Goal: Information Seeking & Learning: Learn about a topic

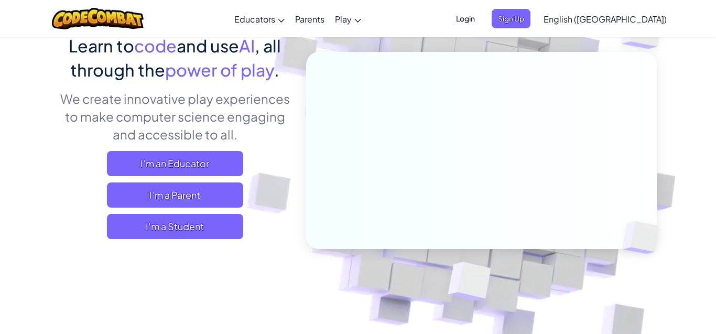
scroll to position [93, 0]
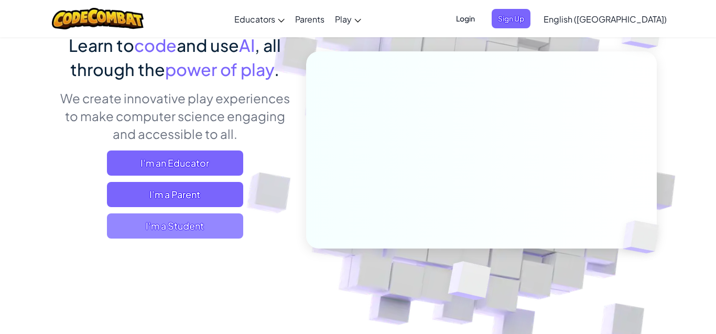
click at [202, 223] on span "I'm a Student" at bounding box center [175, 225] width 136 height 25
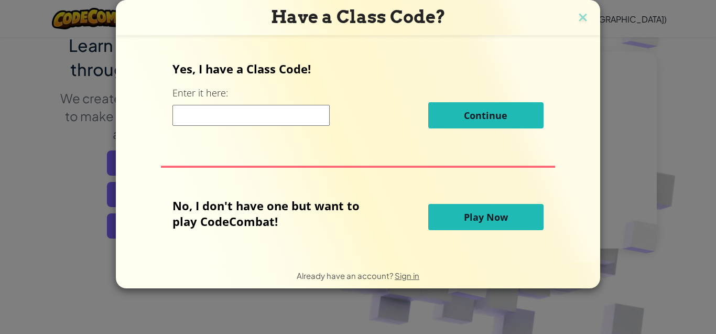
click at [299, 116] on input at bounding box center [250, 115] width 157 height 21
click at [448, 218] on button "Play Now" at bounding box center [485, 217] width 115 height 26
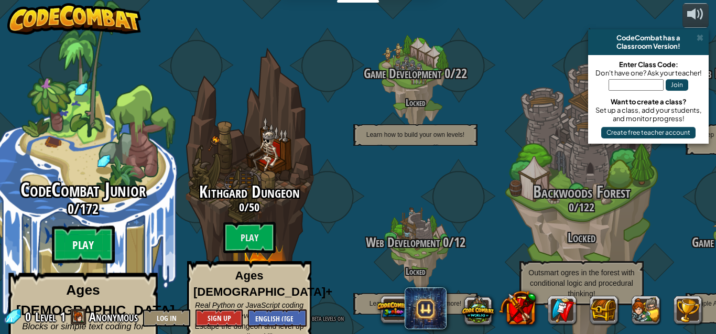
click at [85, 239] on btn "Play" at bounding box center [83, 245] width 63 height 38
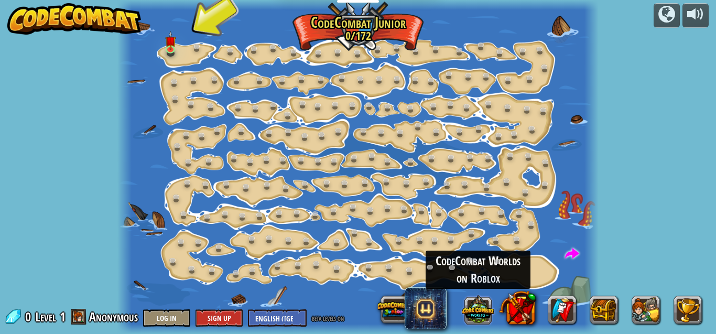
click at [480, 301] on button at bounding box center [478, 309] width 33 height 33
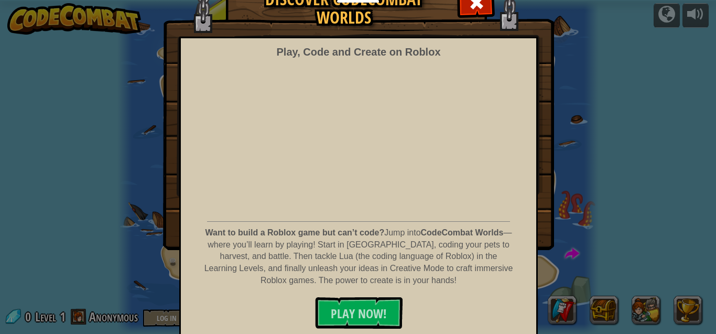
scroll to position [57, 0]
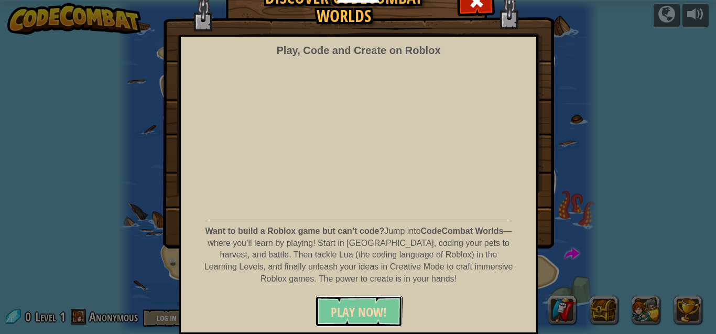
click at [392, 307] on button "PLAY NOW!" at bounding box center [359, 311] width 88 height 31
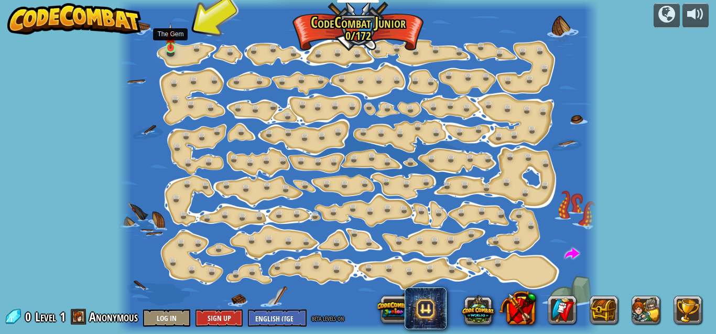
click at [168, 48] on img at bounding box center [170, 35] width 11 height 25
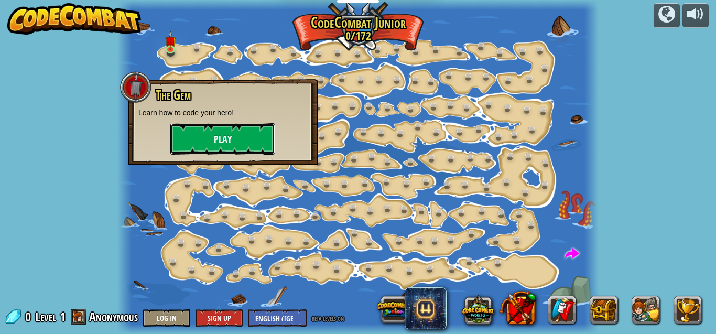
click at [221, 139] on button "Play" at bounding box center [222, 138] width 105 height 31
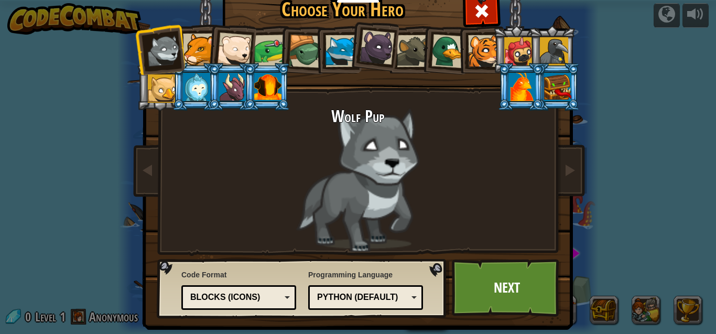
click at [409, 297] on div "Python (Default)" at bounding box center [365, 297] width 101 height 16
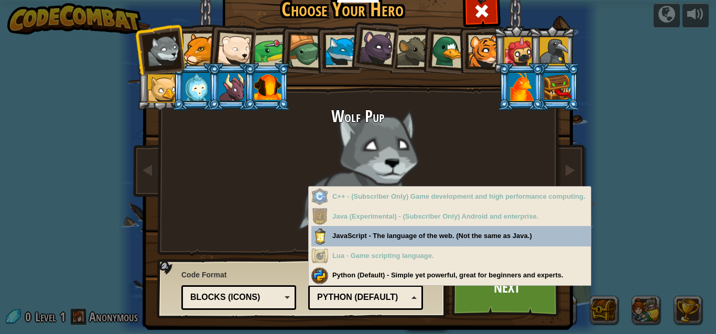
click at [414, 297] on div "Python (Default)" at bounding box center [365, 297] width 101 height 16
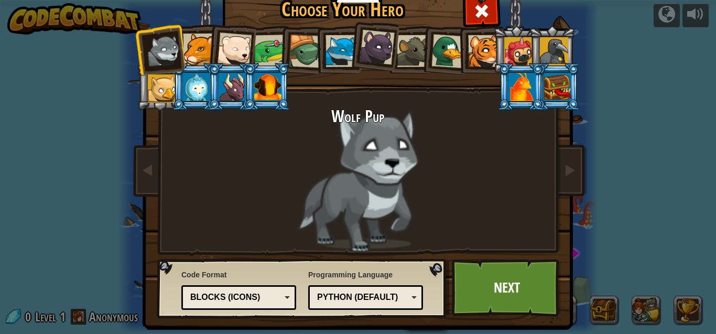
click at [284, 302] on div "Blocks (Icons)" at bounding box center [238, 297] width 101 height 16
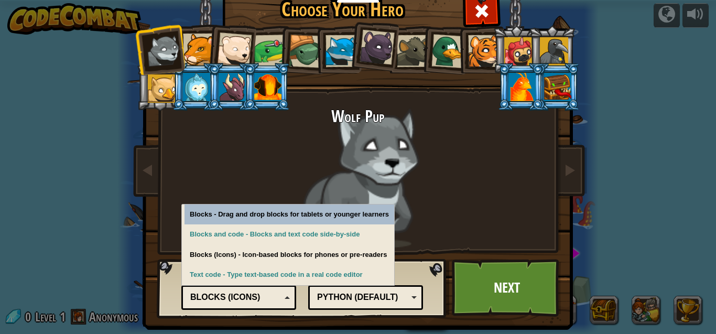
click at [282, 302] on div "Blocks (Icons)" at bounding box center [238, 297] width 101 height 16
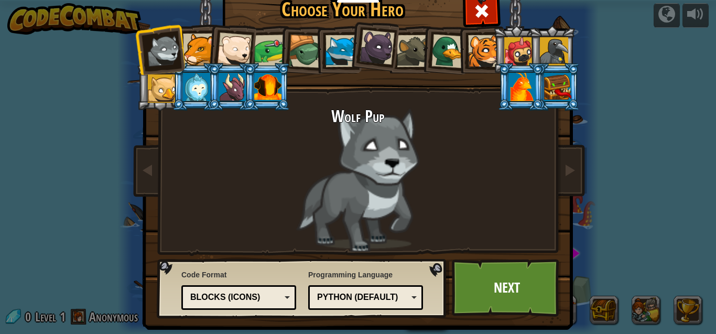
click at [409, 302] on div "Python (Default)" at bounding box center [365, 297] width 101 height 16
click at [474, 287] on link "Next" at bounding box center [507, 288] width 110 height 58
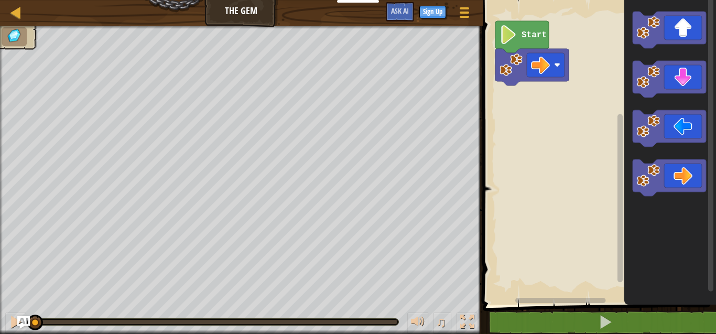
click at [524, 40] on icon "Blockly Workspace" at bounding box center [521, 37] width 53 height 32
click at [550, 64] on g "Start" at bounding box center [531, 53] width 73 height 64
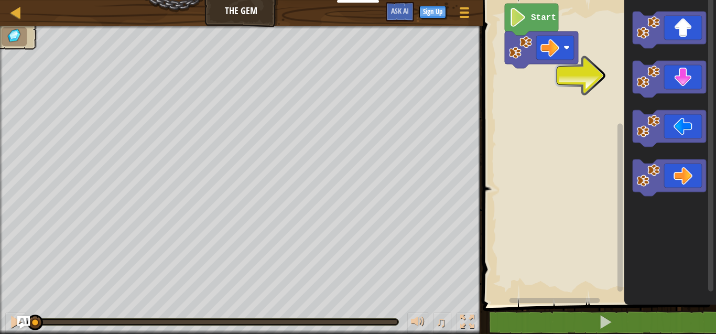
click at [597, 54] on rect "Blockly Workspace" at bounding box center [598, 150] width 236 height 310
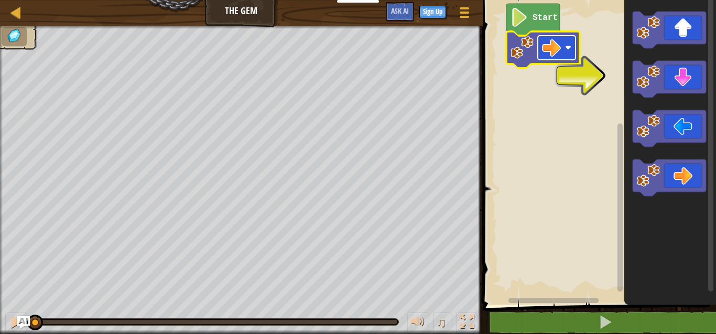
click at [571, 50] on image "Blockly Workspace" at bounding box center [568, 48] width 6 height 6
click at [577, 78] on rect "Blockly Workspace" at bounding box center [598, 150] width 236 height 310
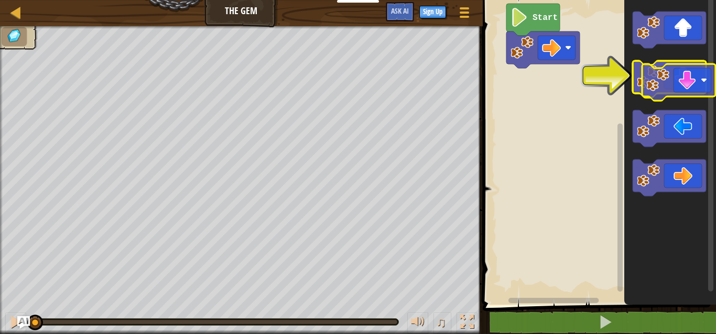
click at [650, 84] on image "Blockly Workspace" at bounding box center [648, 77] width 23 height 23
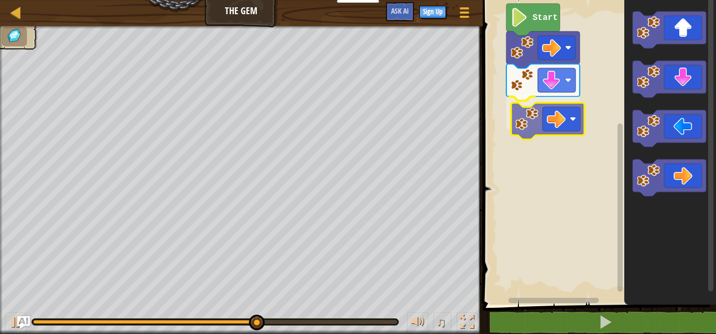
click at [522, 123] on div "Start" at bounding box center [598, 150] width 236 height 310
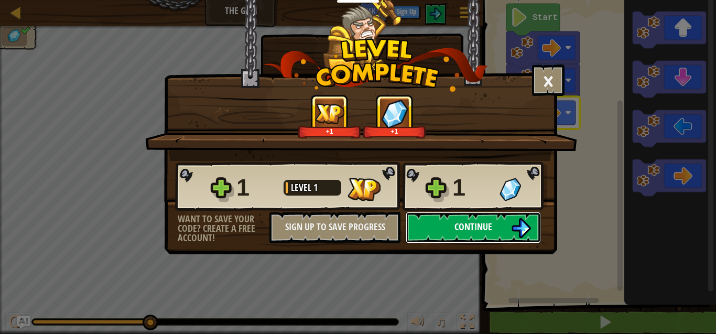
click at [473, 230] on span "Continue" at bounding box center [474, 226] width 38 height 13
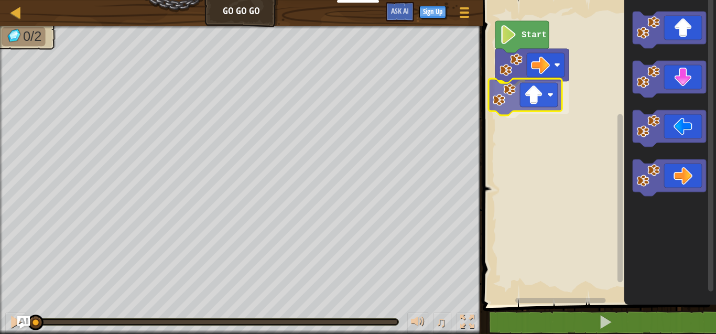
click at [505, 102] on div "Start" at bounding box center [598, 150] width 236 height 310
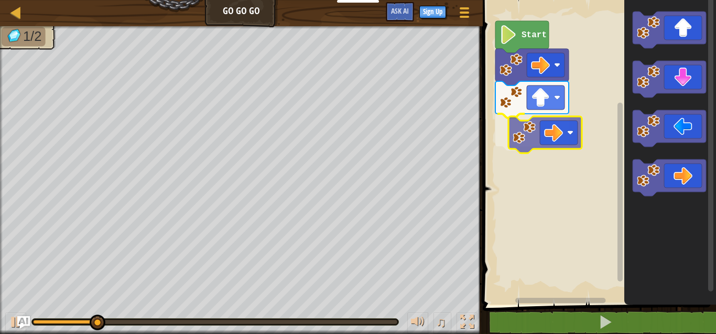
click at [524, 134] on div "Start" at bounding box center [598, 150] width 236 height 310
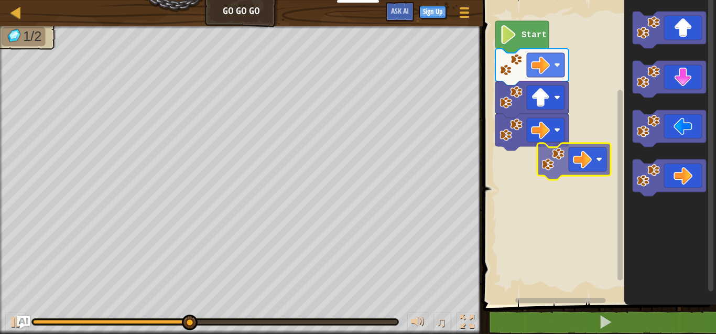
click at [493, 180] on div "Start" at bounding box center [598, 150] width 236 height 310
